Goal: Download file/media

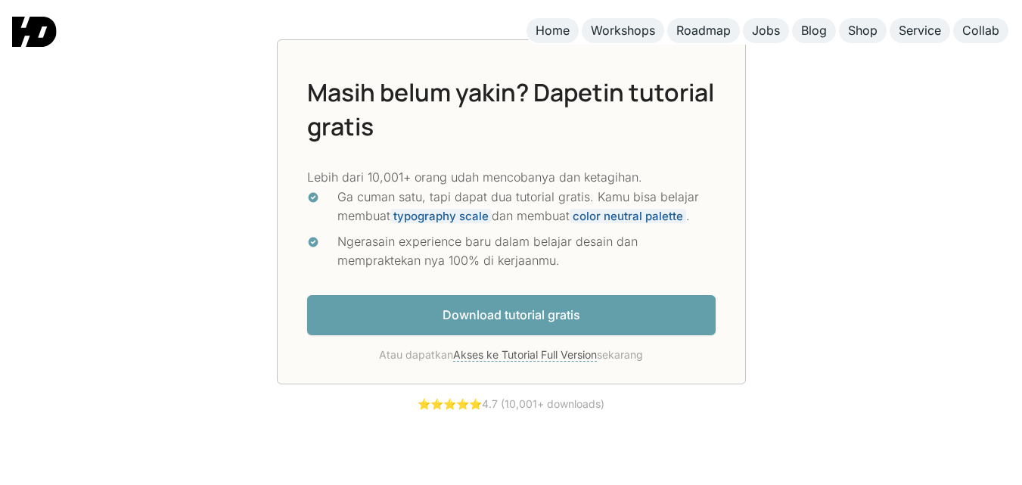
scroll to position [3965, 0]
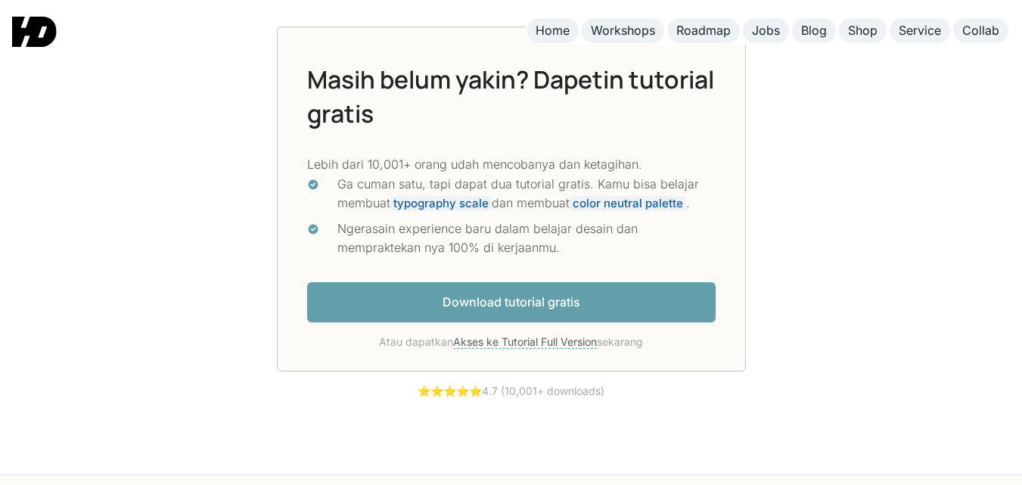
click at [585, 299] on link "Download tutorial gratis" at bounding box center [511, 302] width 408 height 40
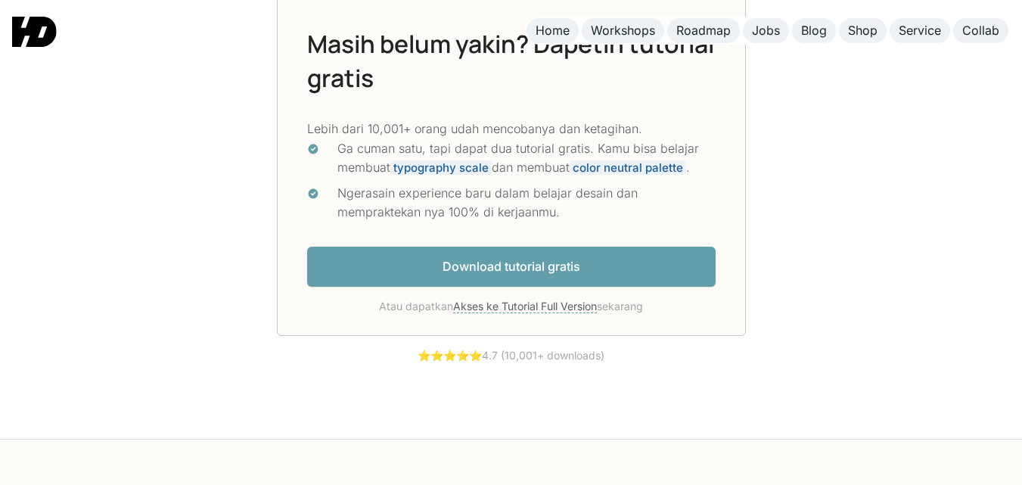
scroll to position [3965, 0]
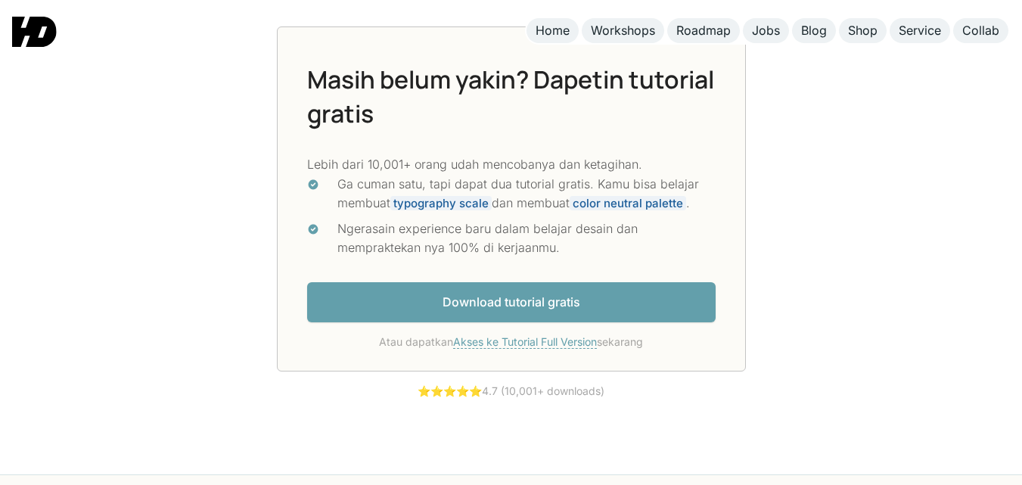
click at [542, 335] on link "Akses ke Tutorial Full Version" at bounding box center [525, 342] width 144 height 14
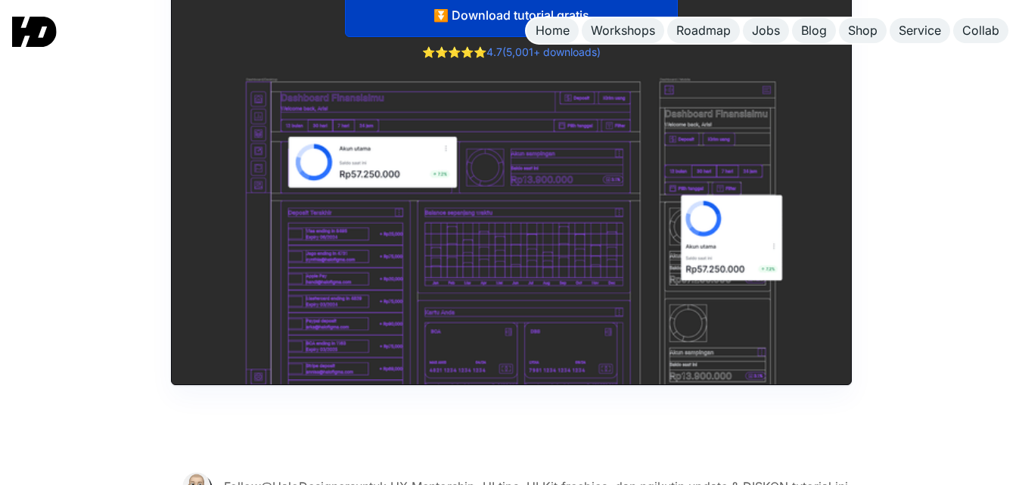
scroll to position [7509, 0]
